Goal: Task Accomplishment & Management: Complete application form

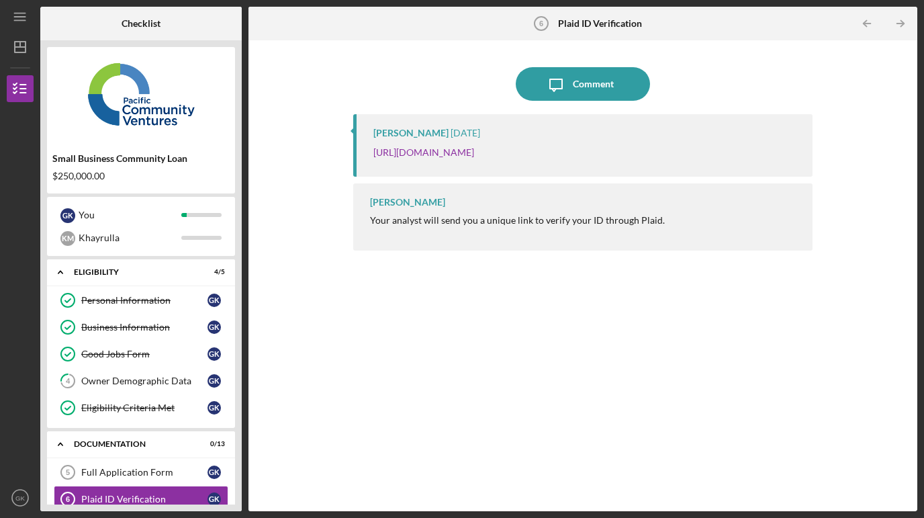
scroll to position [175, 0]
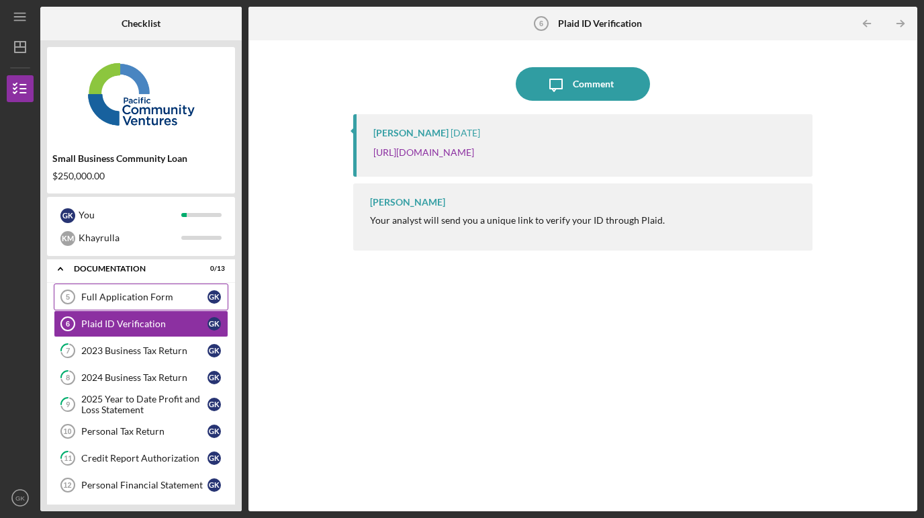
click at [132, 300] on div "Full Application Form" at bounding box center [144, 297] width 126 height 11
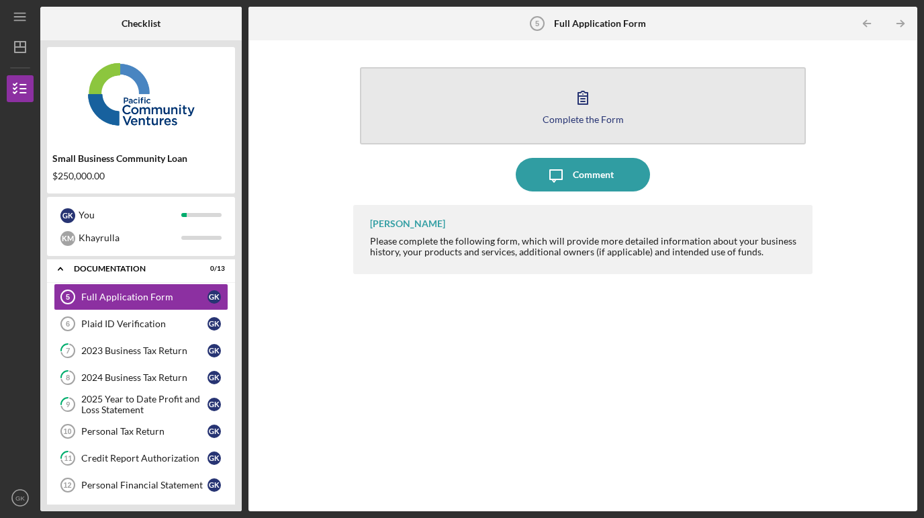
click at [590, 120] on div "Complete the Form" at bounding box center [583, 119] width 81 height 10
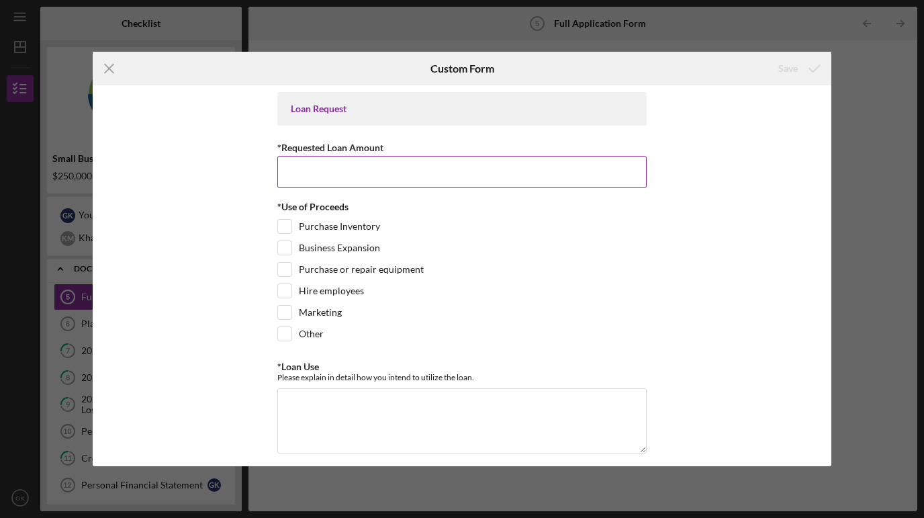
click at [296, 171] on input "*Requested Loan Amount" at bounding box center [461, 172] width 369 height 32
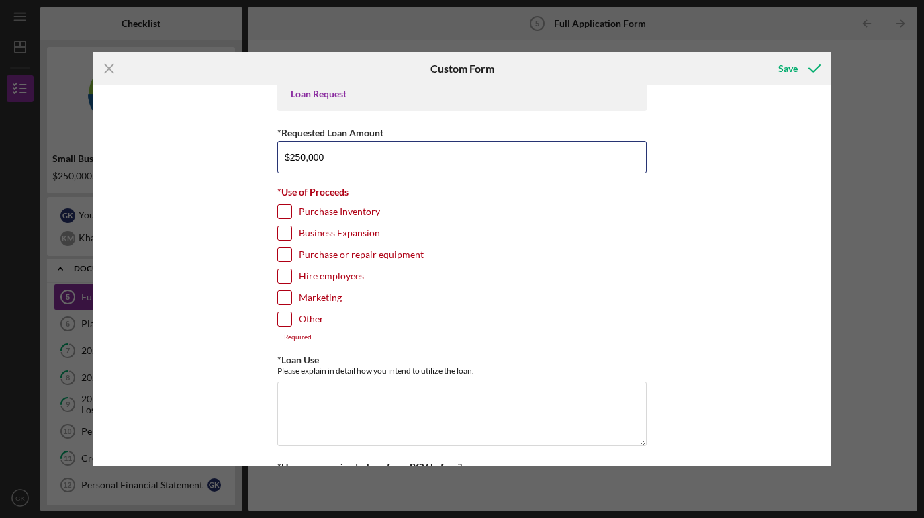
scroll to position [17, 0]
type input "$250,000"
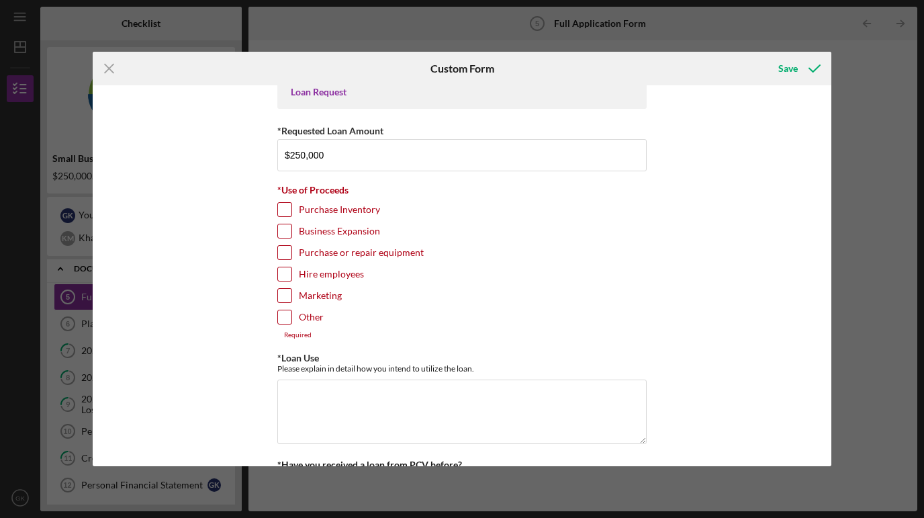
click at [285, 319] on input "Other" at bounding box center [284, 316] width 13 height 13
checkbox input "true"
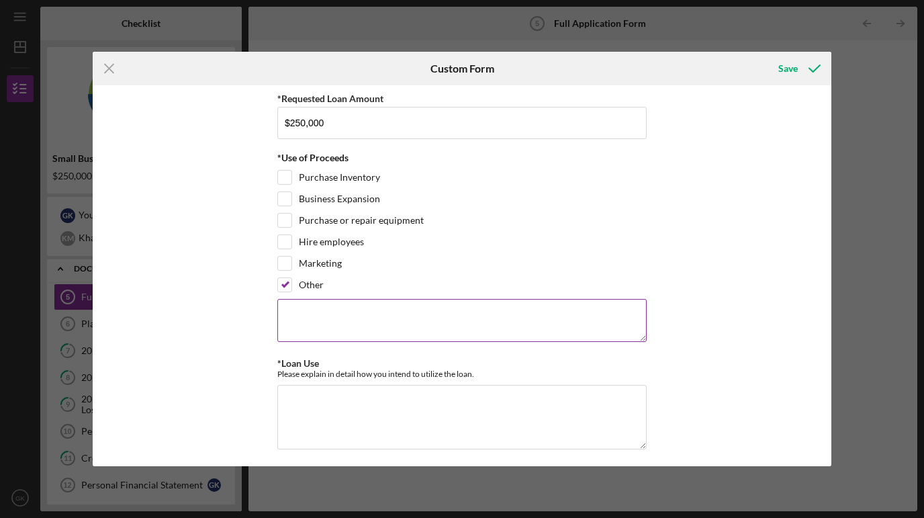
scroll to position [88, 0]
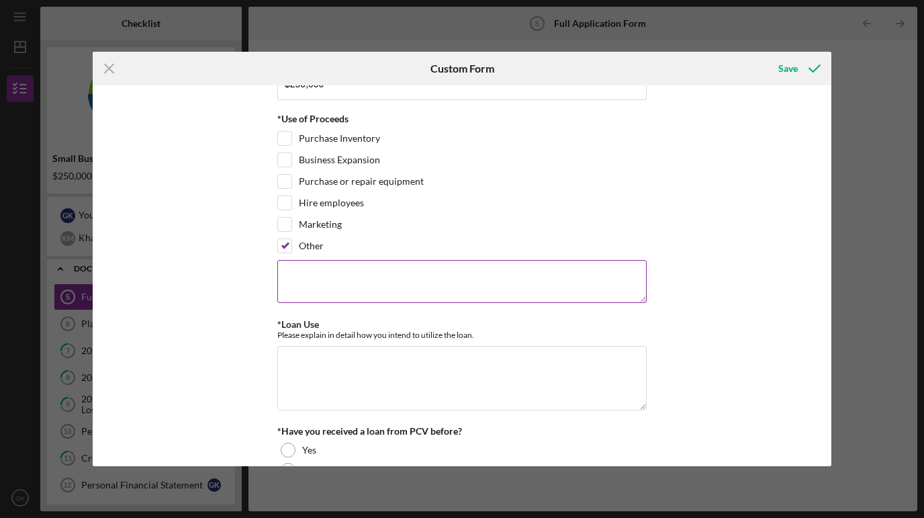
click at [325, 279] on textarea at bounding box center [461, 281] width 369 height 43
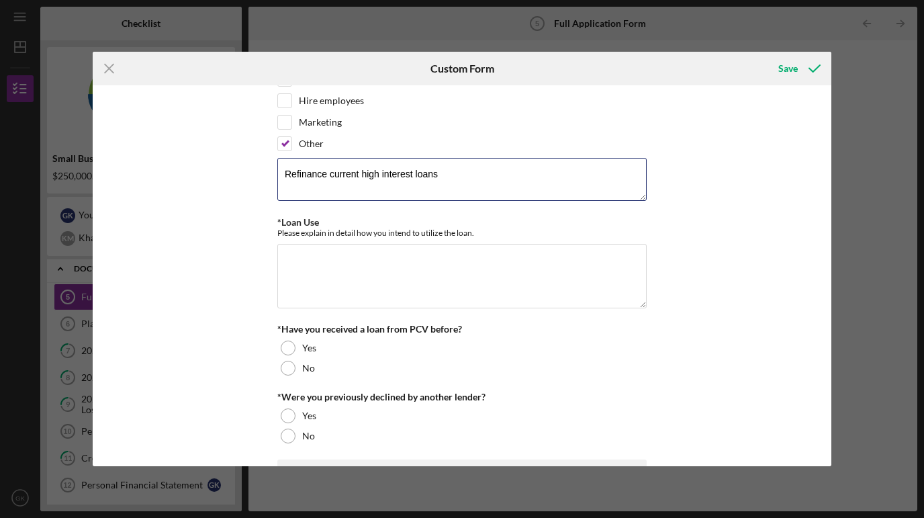
scroll to position [203, 0]
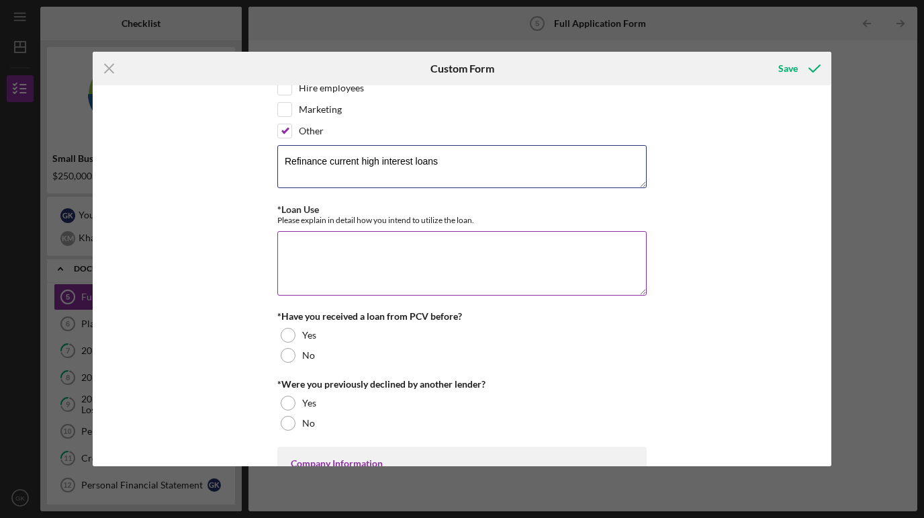
type textarea "Refinance current high interest loans"
click at [306, 245] on textarea "*Loan Use" at bounding box center [461, 263] width 369 height 64
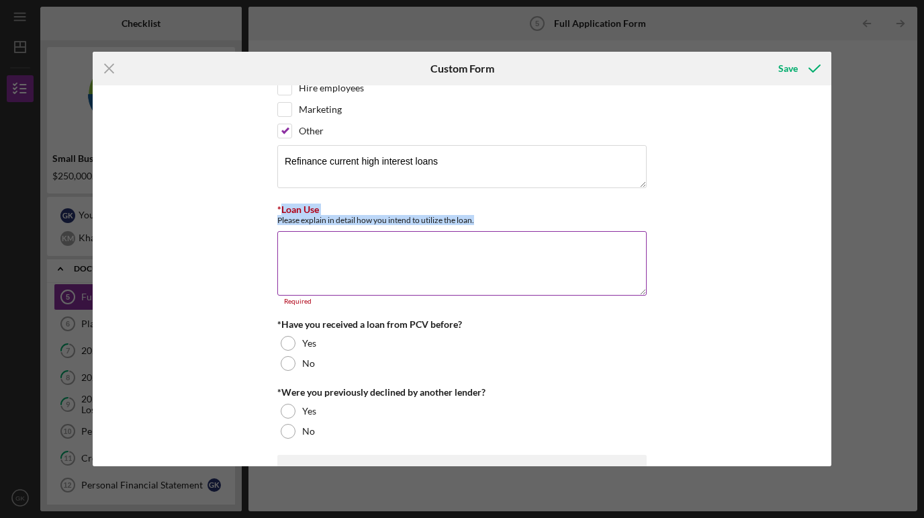
drag, startPoint x: 279, startPoint y: 207, endPoint x: 483, endPoint y: 220, distance: 204.0
click at [483, 220] on div "*Loan Use Please explain in detail how you intend to utilize the loan." at bounding box center [461, 214] width 369 height 21
copy div "Loan Use Please explain in detail how you intend to utilize the loan."
